Goal: Information Seeking & Learning: Find specific fact

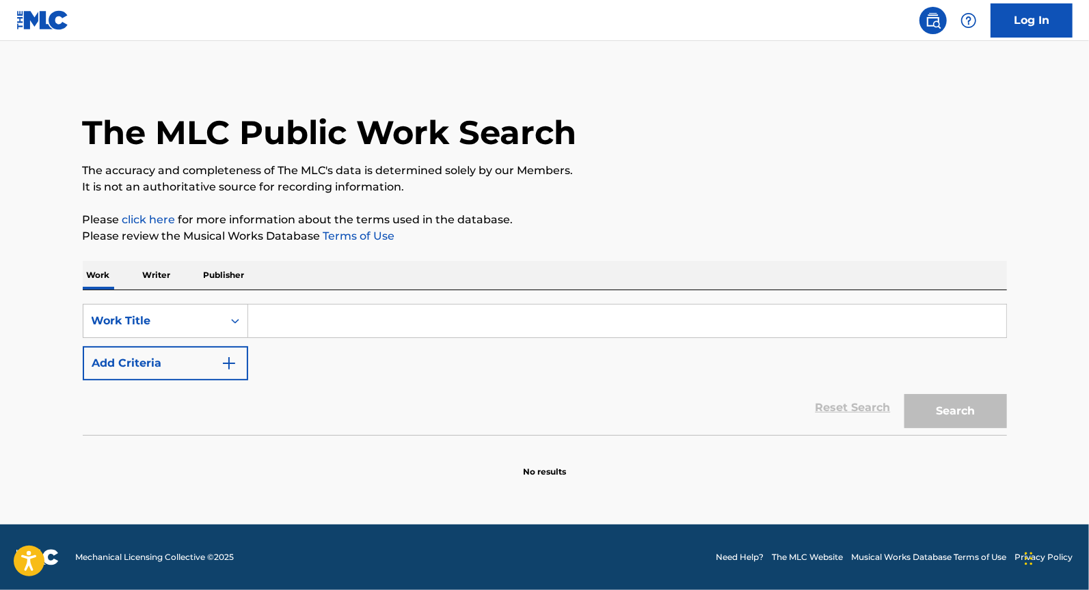
click at [299, 322] on input "Search Form" at bounding box center [627, 321] width 758 height 33
type input "o"
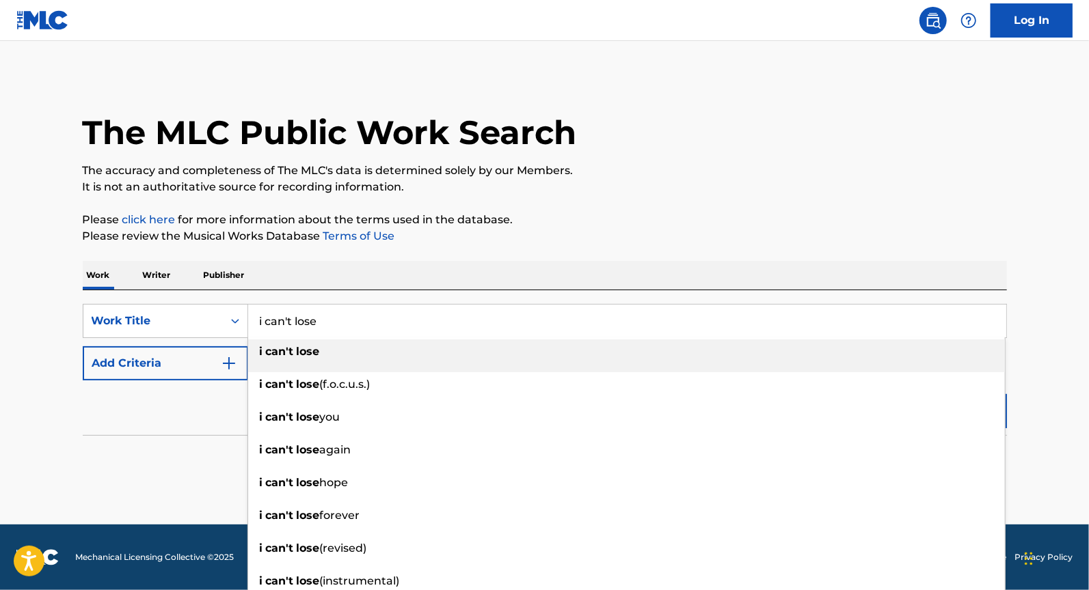
type input "i can't lose"
click at [178, 370] on button "Add Criteria" at bounding box center [165, 363] width 165 height 34
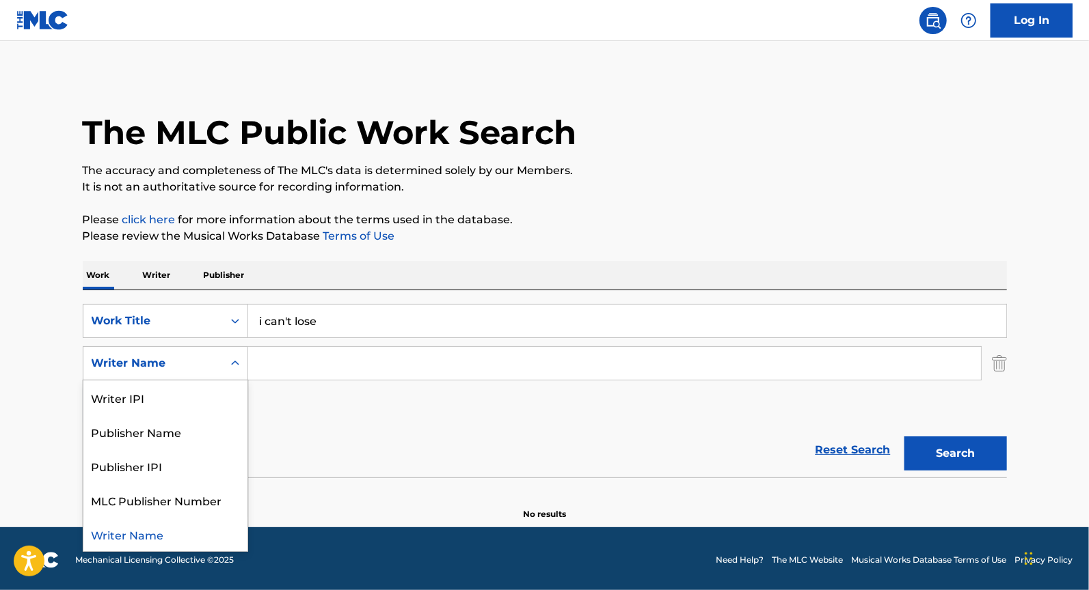
click at [245, 370] on div "Search Form" at bounding box center [235, 363] width 25 height 25
click at [98, 528] on div "Writer Name" at bounding box center [165, 534] width 164 height 34
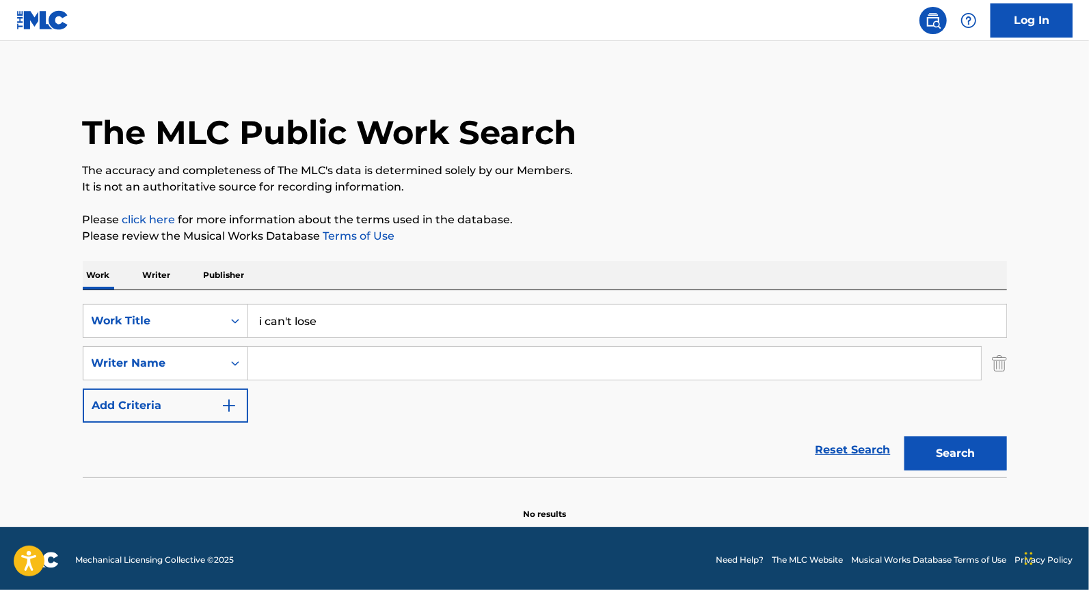
click at [304, 375] on input "Search Form" at bounding box center [614, 363] width 733 height 33
type input "[PERSON_NAME]"
click at [904, 437] on button "Search" at bounding box center [955, 454] width 103 height 34
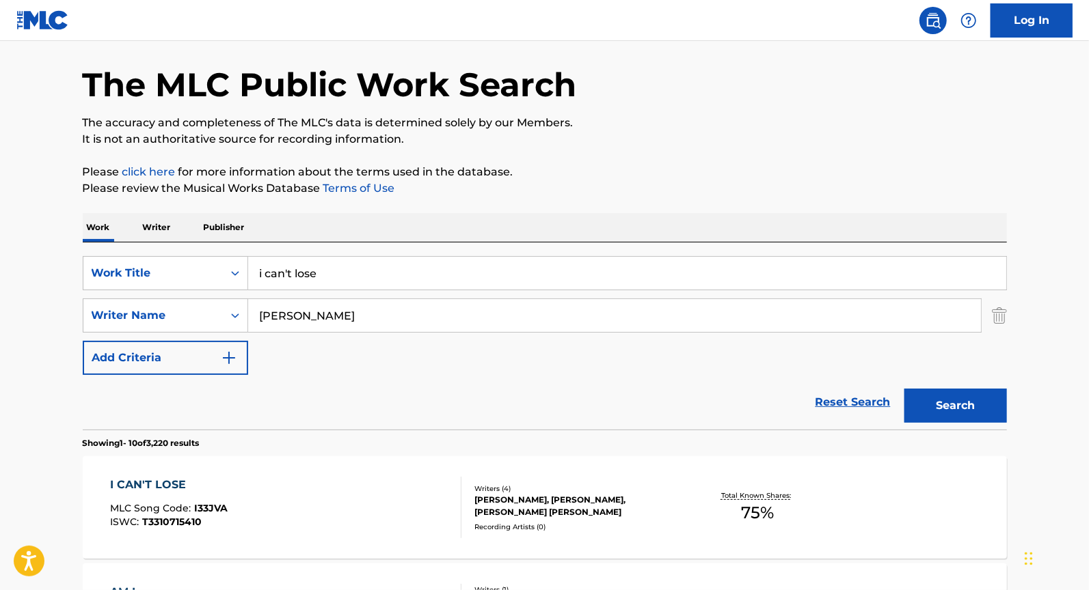
scroll to position [105, 0]
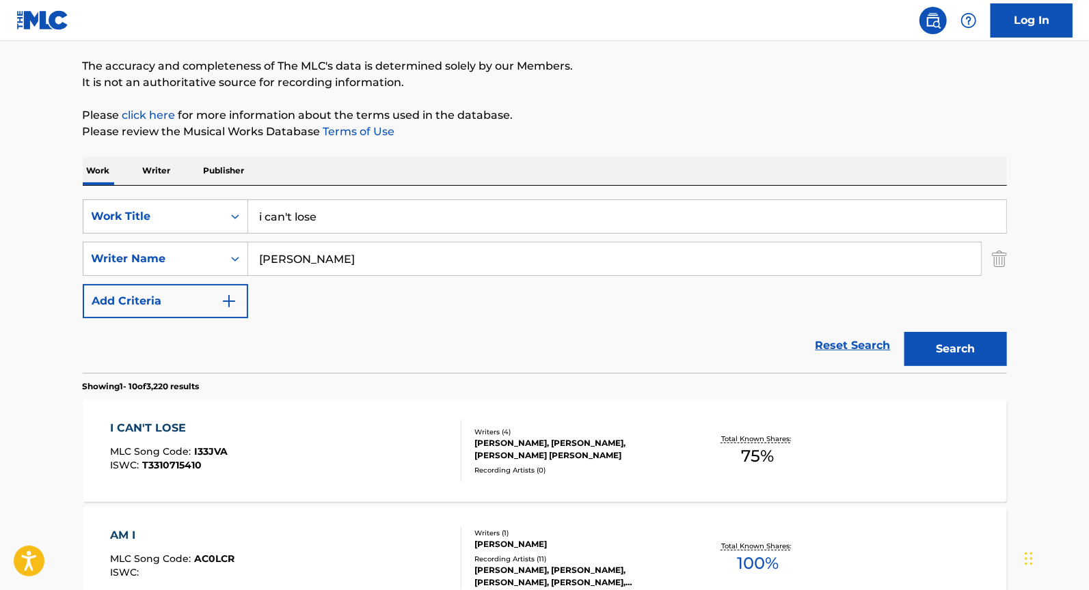
click at [547, 439] on div "[PERSON_NAME], [PERSON_NAME], [PERSON_NAME] [PERSON_NAME]" at bounding box center [577, 449] width 206 height 25
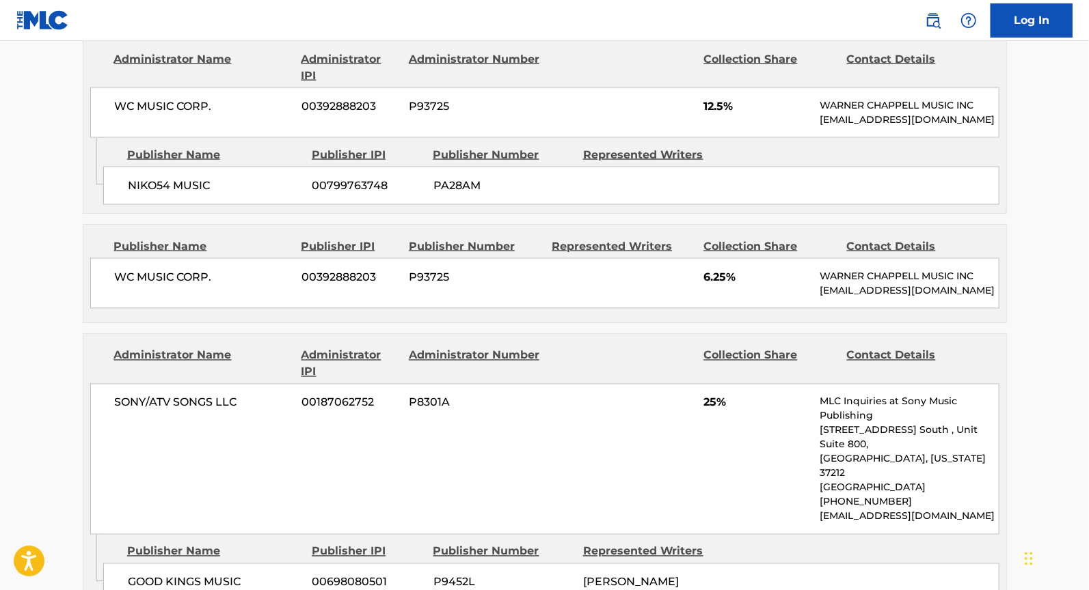
scroll to position [1376, 0]
